Goal: Transaction & Acquisition: Purchase product/service

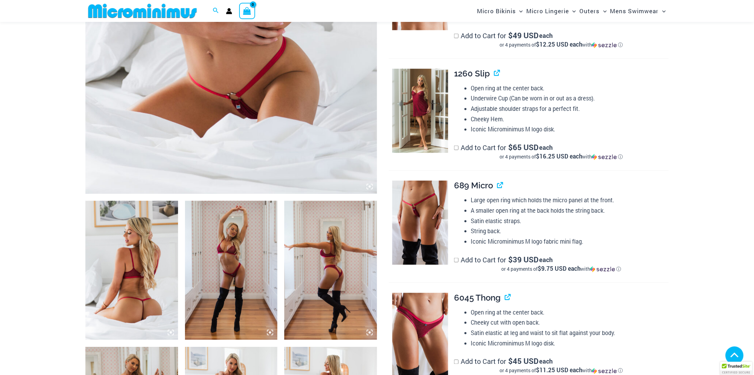
scroll to position [411, 0]
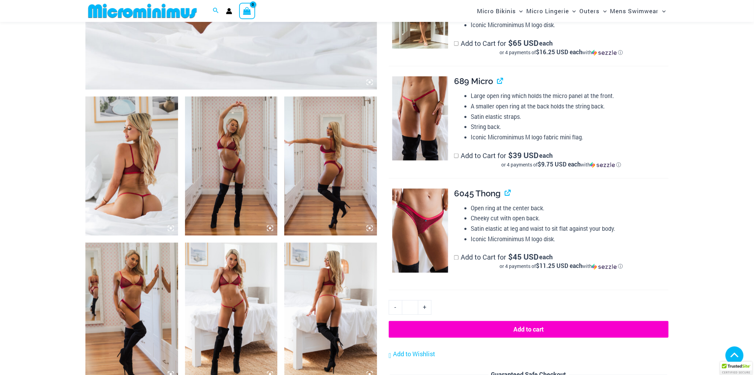
click at [156, 199] on img at bounding box center [131, 166] width 93 height 139
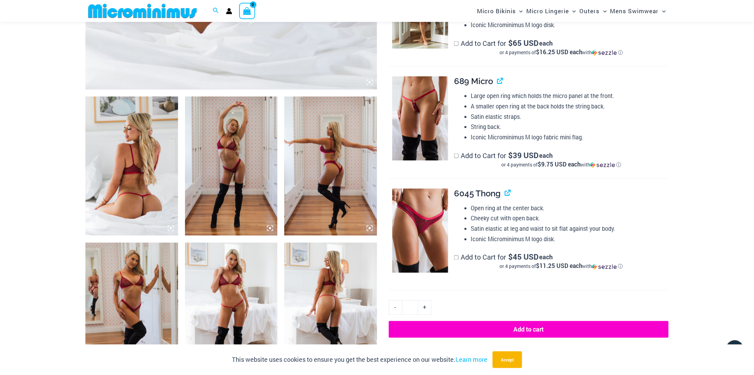
click at [156, 199] on img at bounding box center [131, 166] width 93 height 139
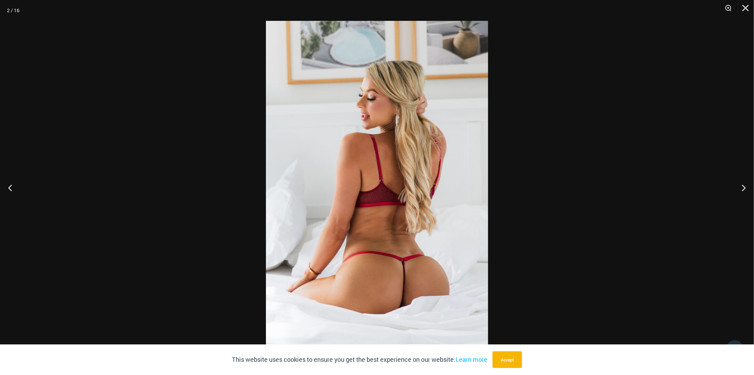
click at [383, 210] on img at bounding box center [377, 187] width 222 height 333
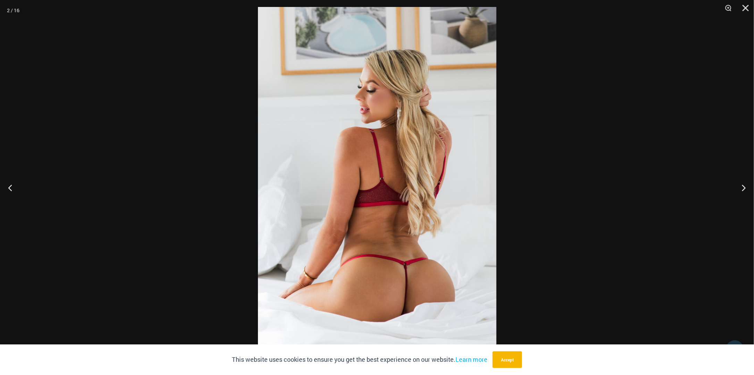
click at [541, 262] on div at bounding box center [377, 187] width 754 height 375
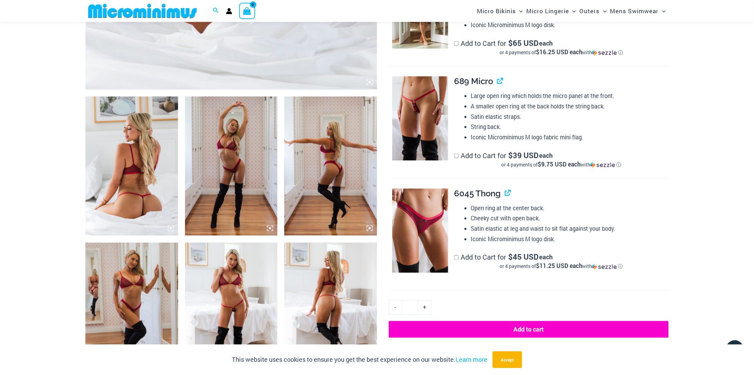
scroll to position [480, 0]
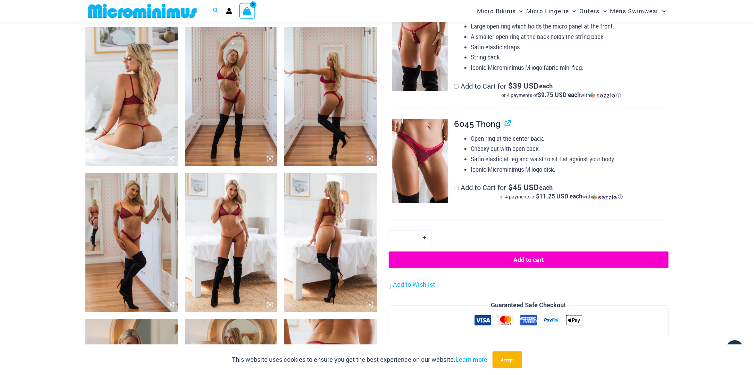
click at [258, 247] on img at bounding box center [231, 242] width 93 height 139
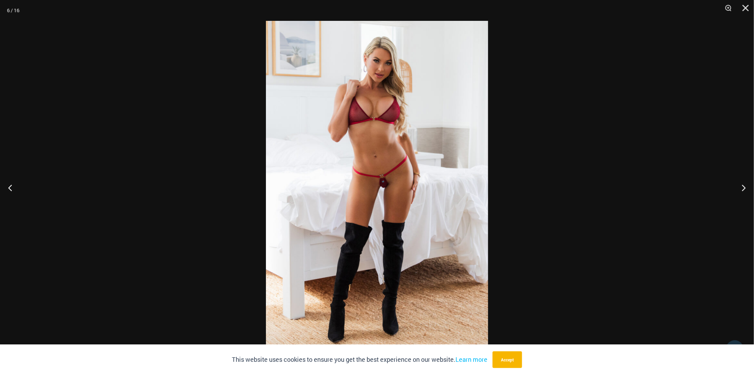
click at [235, 218] on div at bounding box center [377, 187] width 754 height 375
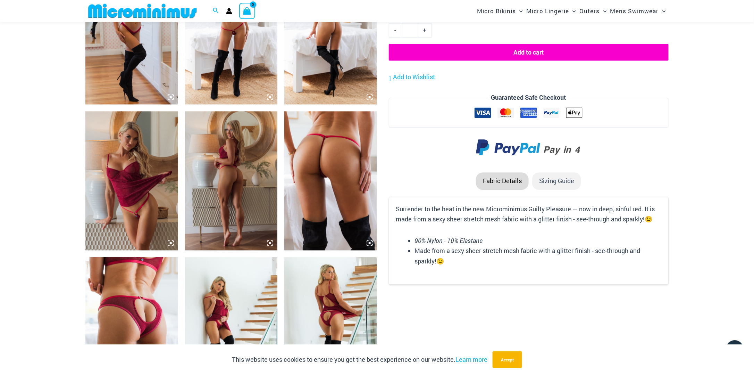
scroll to position [689, 0]
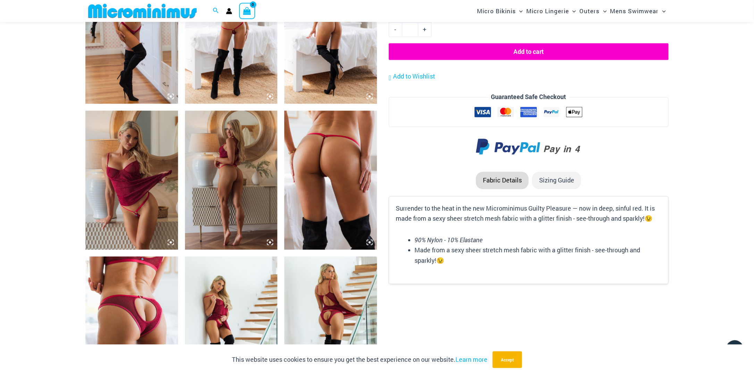
click at [256, 206] on img at bounding box center [231, 179] width 93 height 139
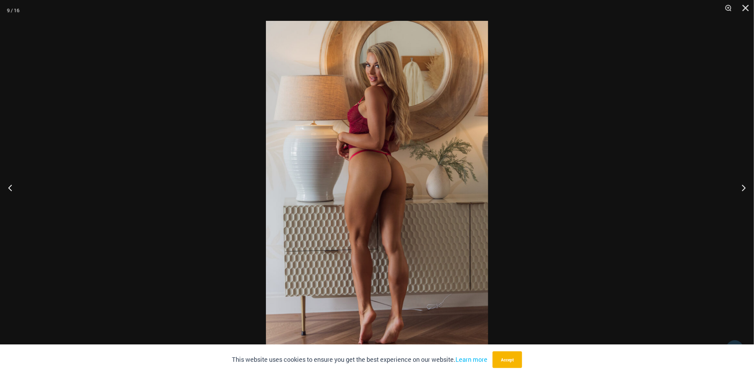
click at [216, 188] on div at bounding box center [377, 187] width 754 height 375
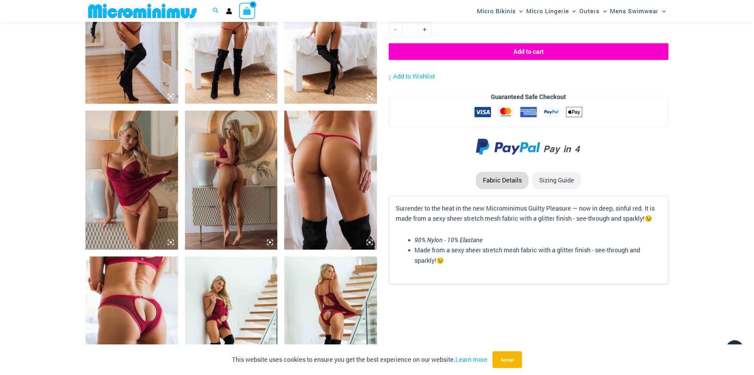
click at [306, 192] on img at bounding box center [330, 179] width 93 height 139
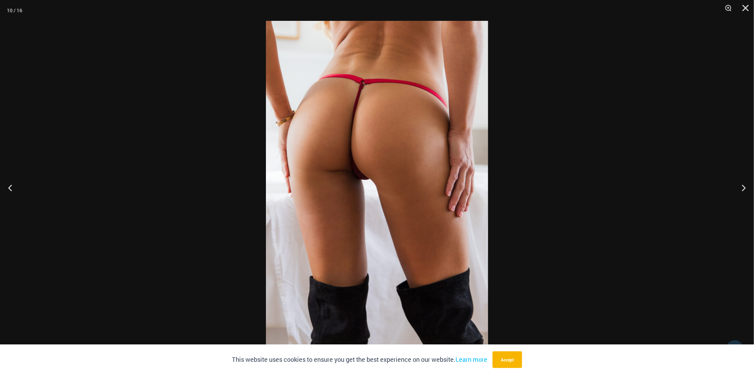
click at [206, 202] on div at bounding box center [377, 187] width 754 height 375
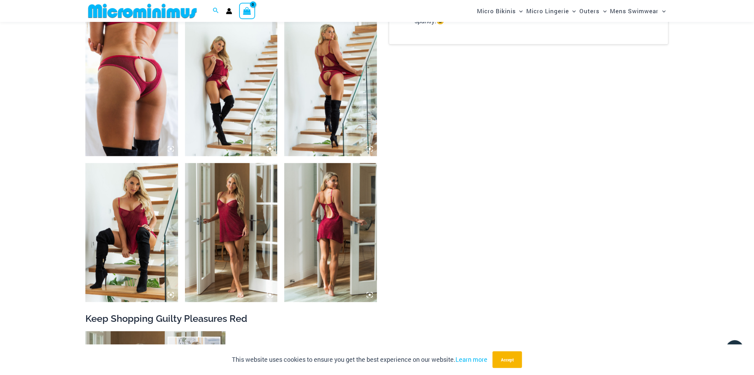
scroll to position [932, 0]
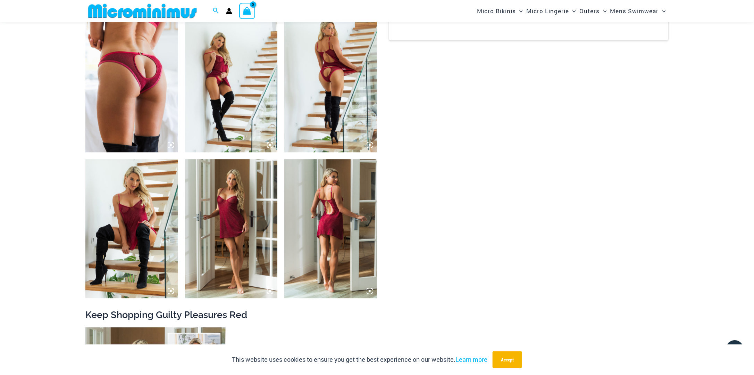
click at [149, 219] on img at bounding box center [131, 228] width 93 height 139
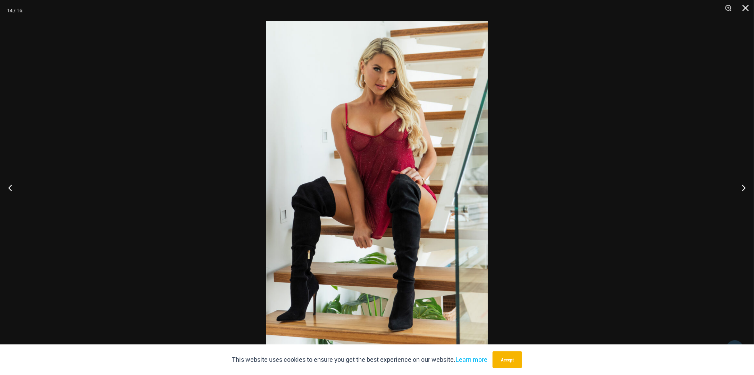
click at [158, 213] on div at bounding box center [377, 187] width 754 height 375
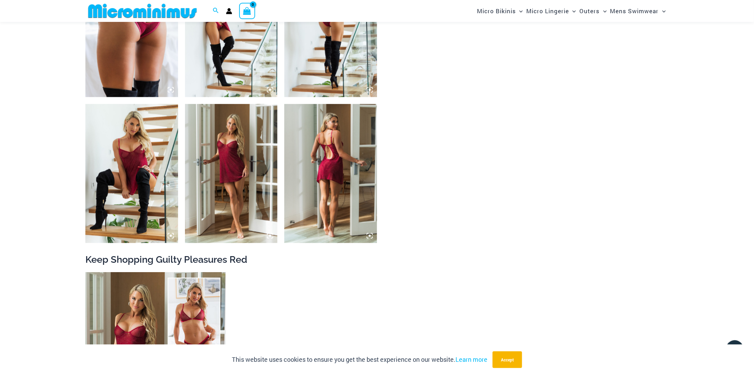
scroll to position [1001, 0]
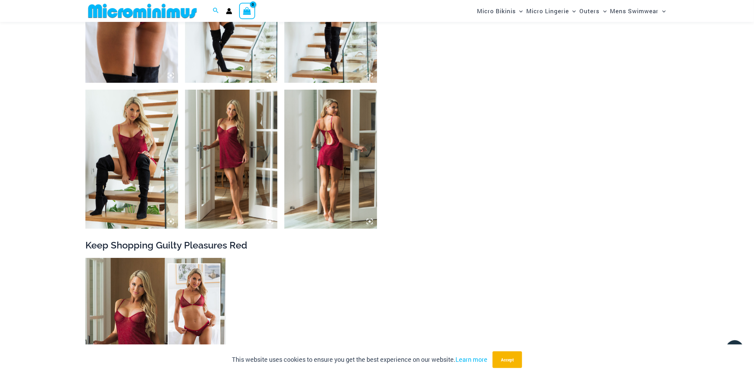
click at [335, 191] on img at bounding box center [330, 159] width 93 height 139
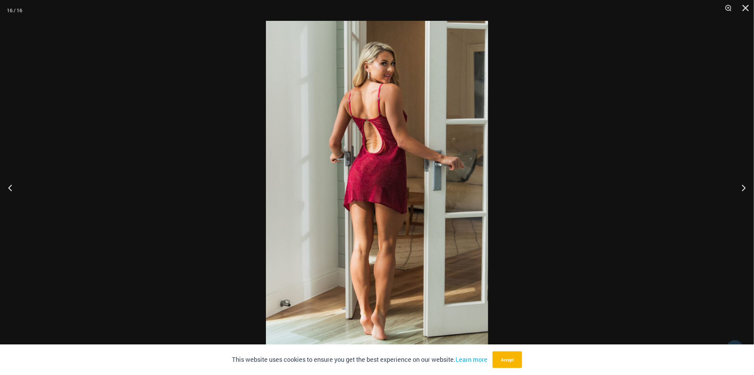
click at [218, 181] on div at bounding box center [377, 187] width 754 height 375
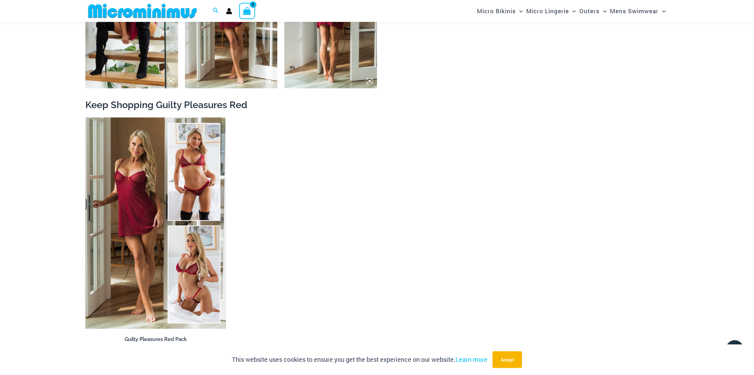
scroll to position [1210, 0]
